Goal: Task Accomplishment & Management: Complete application form

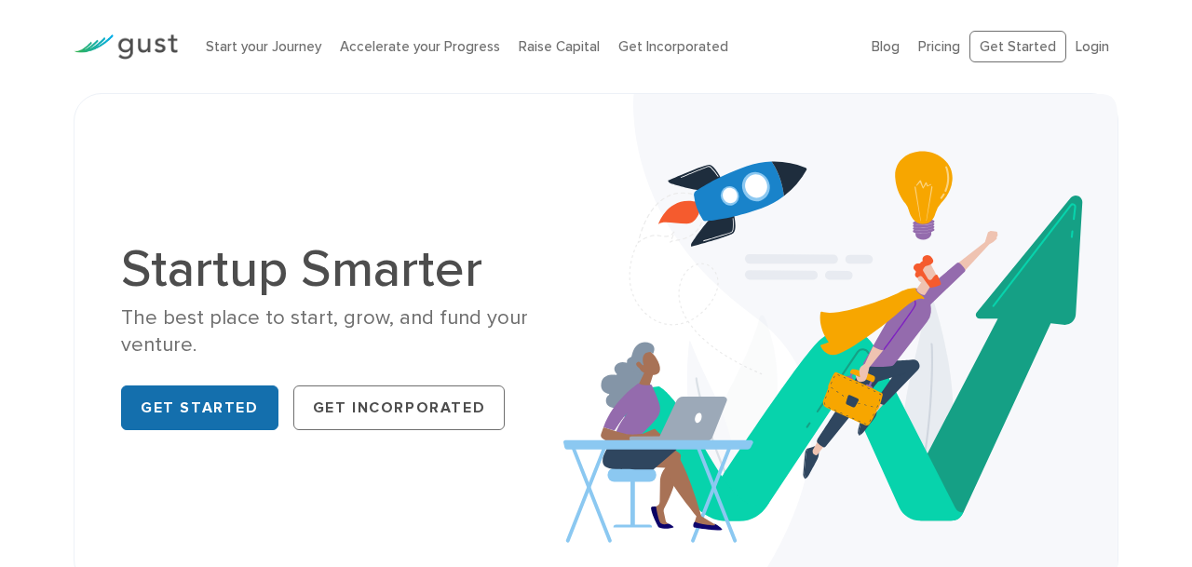
click at [204, 407] on link "Get Started" at bounding box center [199, 408] width 157 height 45
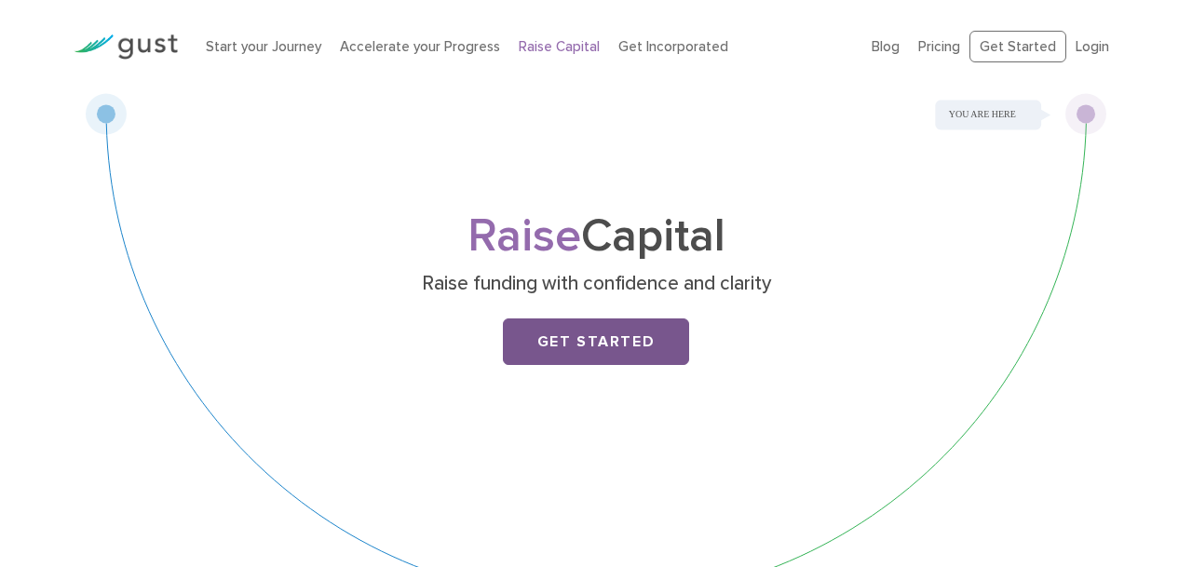
click at [578, 345] on link "Get Started" at bounding box center [596, 341] width 186 height 47
click at [571, 348] on link "Get Started" at bounding box center [596, 341] width 186 height 47
